Goal: Information Seeking & Learning: Check status

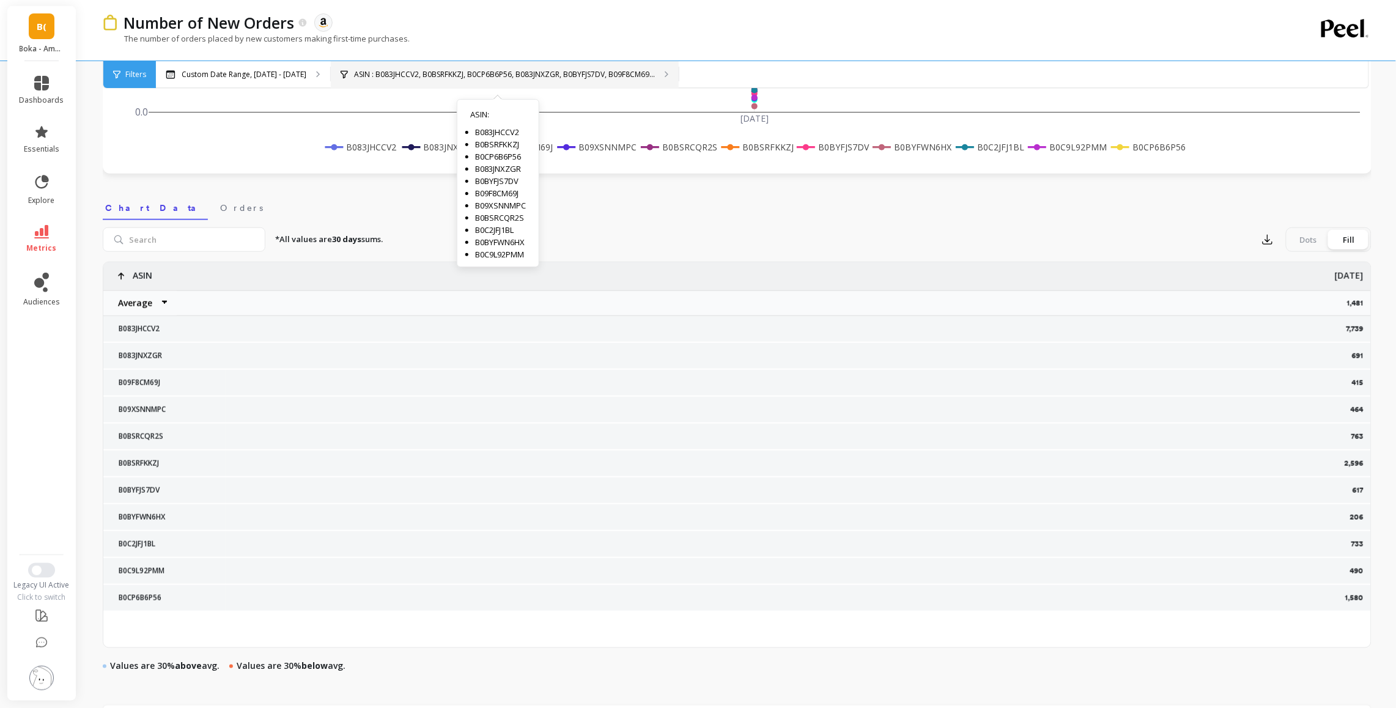
click at [430, 78] on p "ASIN : B083JHCCV2, B0BSRFKKZJ, B0CP6B6P56, B083JNXZGR, B0BYFJS7DV, B09F8CM69..." at bounding box center [504, 75] width 301 height 10
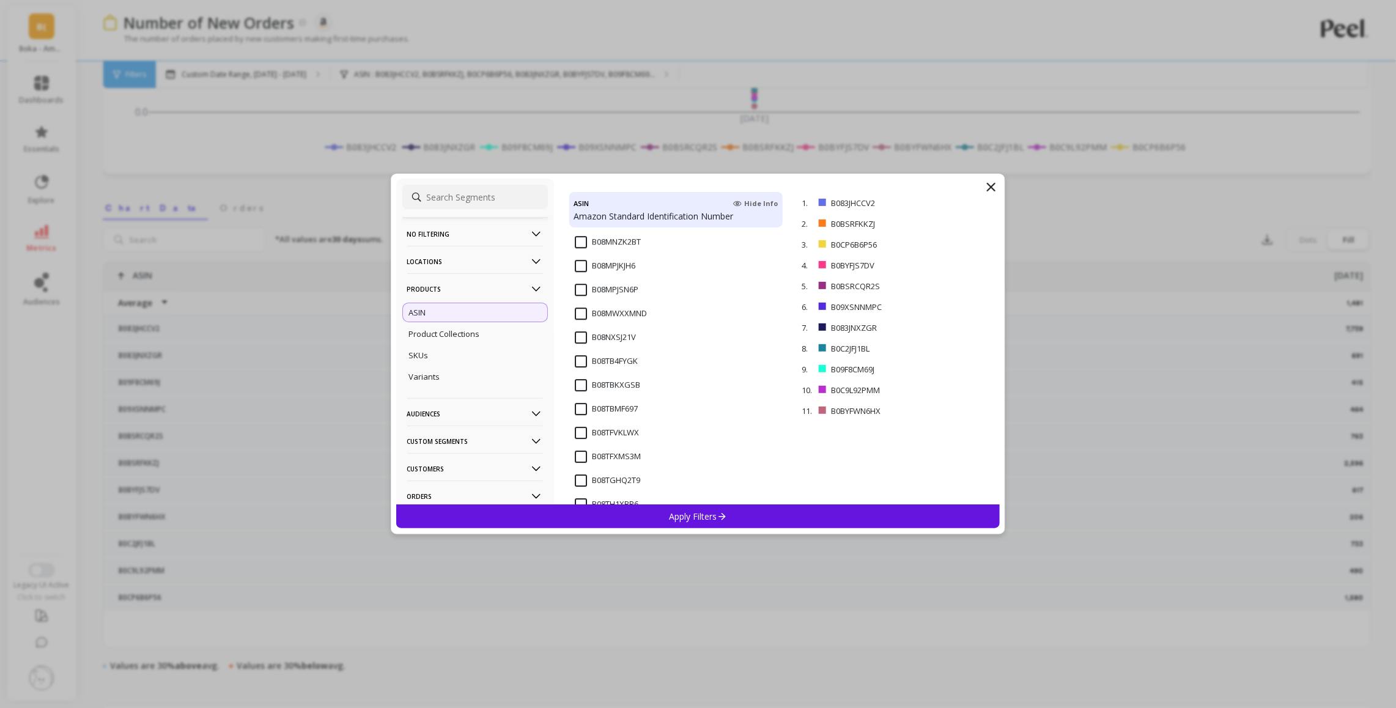
scroll to position [1544, 0]
click at [986, 182] on icon at bounding box center [991, 187] width 15 height 15
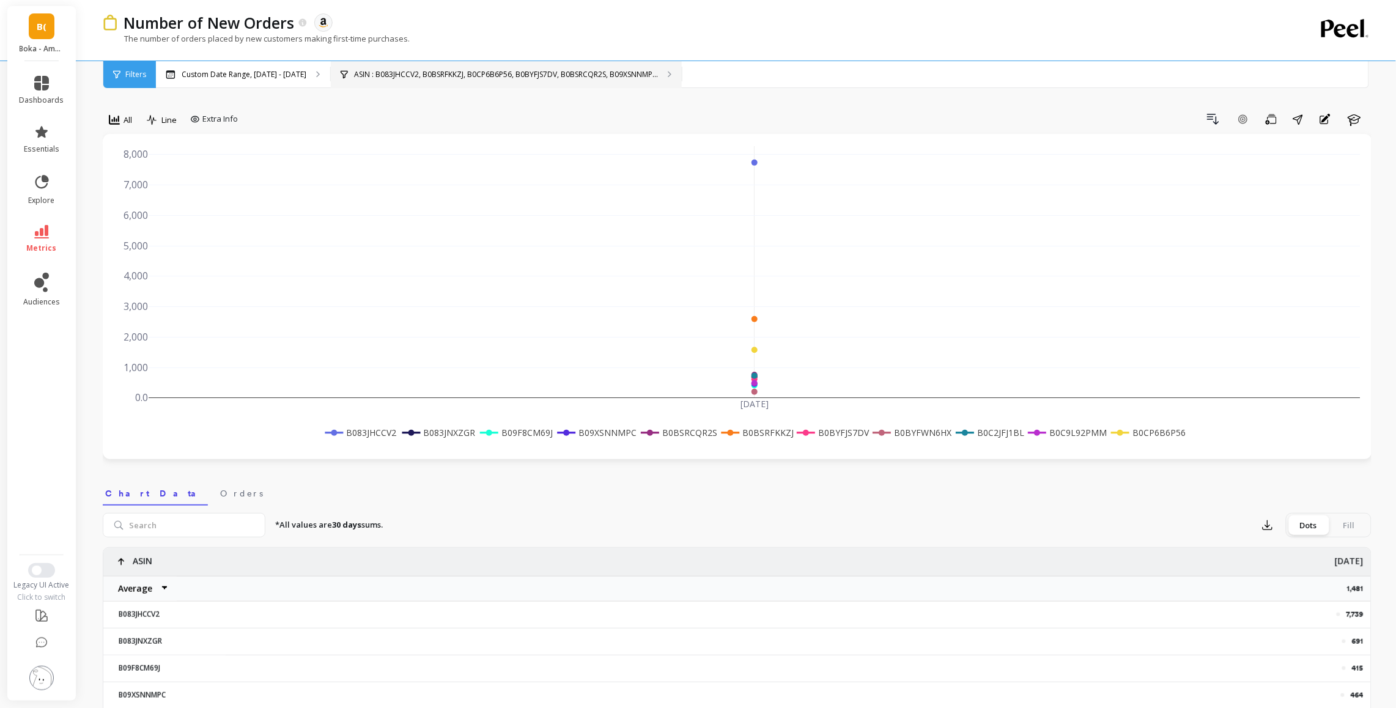
click at [499, 70] on p "ASIN : B083JHCCV2, B0BSRFKKZJ, B0CP6B6P56, B0BYFJS7DV, B0BSRCQR2S, B09XSNNMP..." at bounding box center [506, 75] width 304 height 10
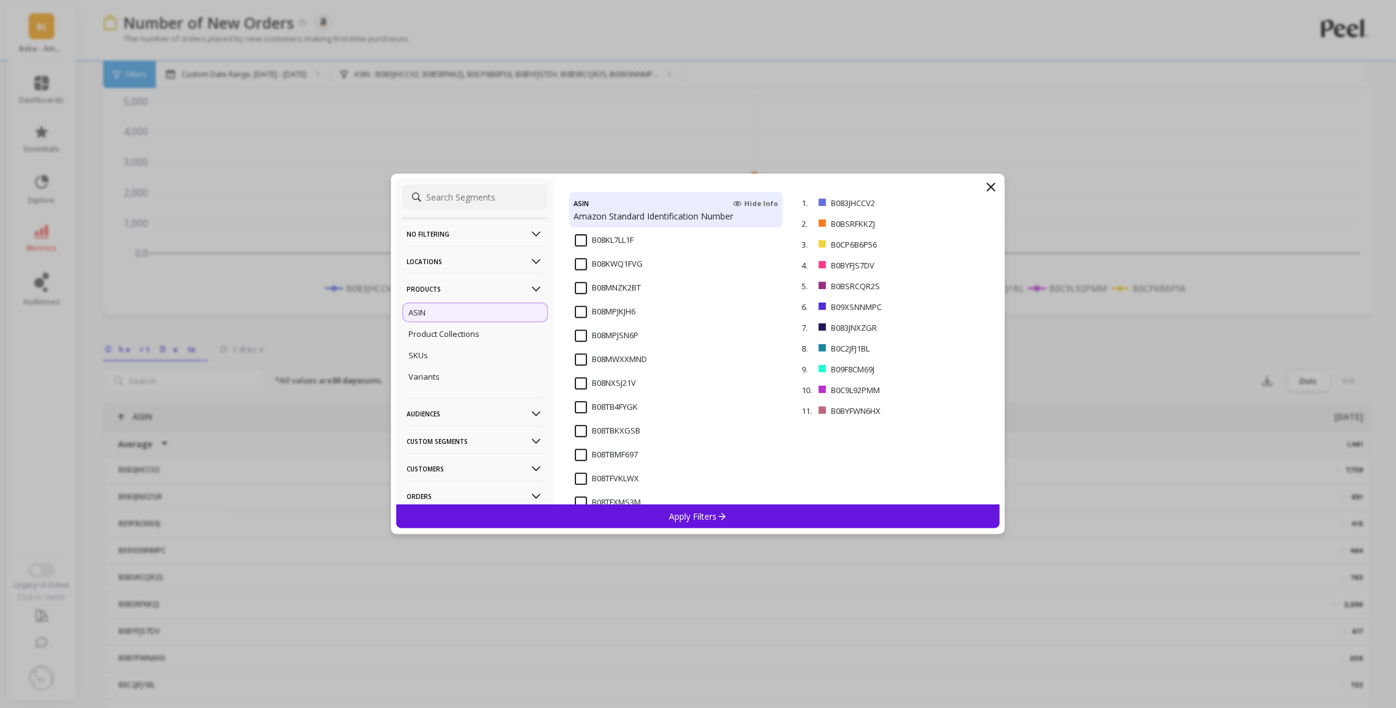
scroll to position [1496, 0]
